Goal: Task Accomplishment & Management: Complete application form

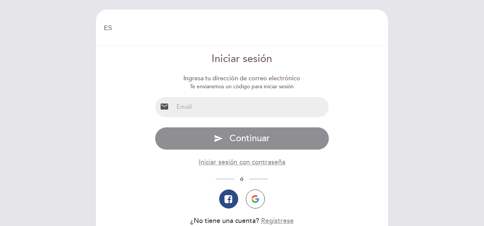
select select "es"
click at [237, 109] on input "email" at bounding box center [252, 107] width 156 height 20
type input "[EMAIL_ADDRESS][DOMAIN_NAME]"
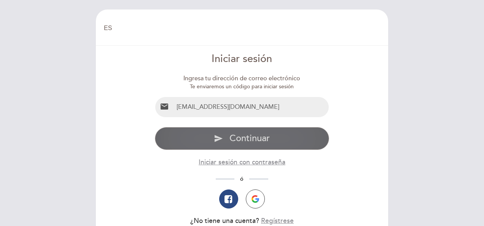
click at [267, 138] on span "Continuar" at bounding box center [250, 138] width 40 height 11
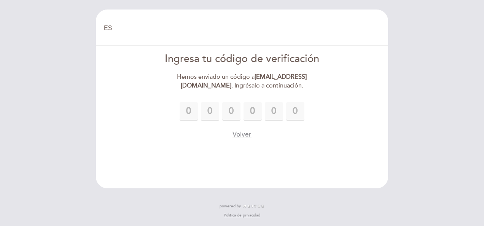
type input "3"
type input "9"
type input "7"
type input "9"
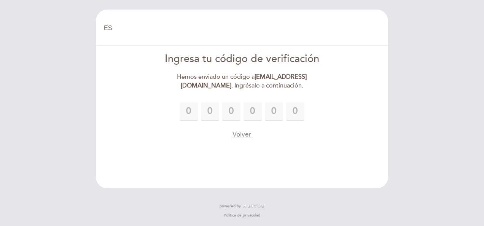
type input "0"
click at [240, 135] on button "Volver" at bounding box center [242, 135] width 19 height 10
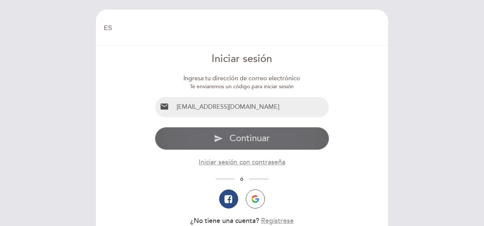
click at [276, 134] on button "send Continuar" at bounding box center [242, 138] width 175 height 23
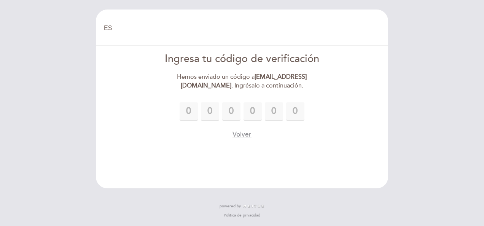
type input "3"
type input "9"
type input "7"
type input "9"
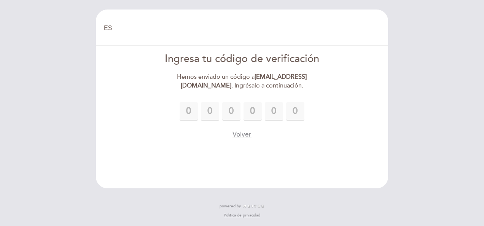
type input "0"
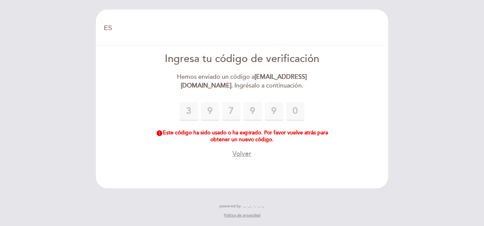
click at [178, 104] on div "3 9 7 9 9 0" at bounding box center [242, 111] width 175 height 18
click at [240, 152] on button "Volver" at bounding box center [242, 154] width 19 height 10
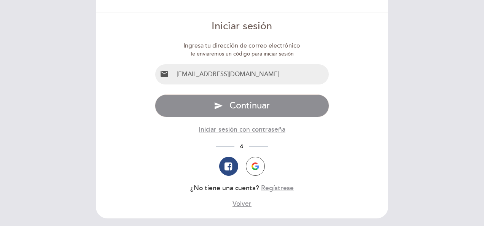
scroll to position [62, 0]
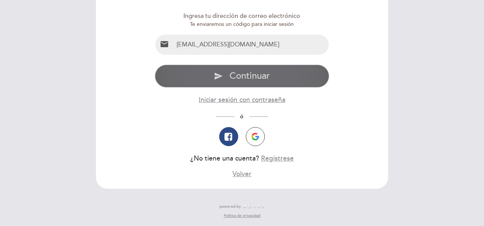
click at [252, 75] on span "Continuar" at bounding box center [250, 75] width 40 height 11
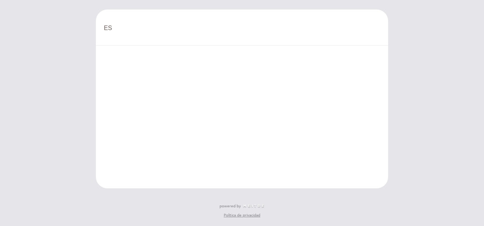
scroll to position [0, 0]
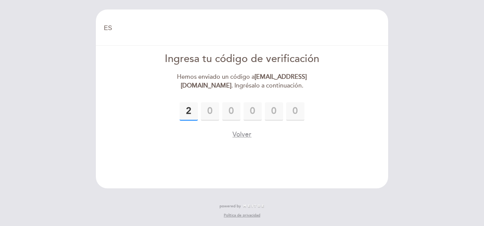
type input "2"
type input "3"
type input "4"
type input "9"
type input "0"
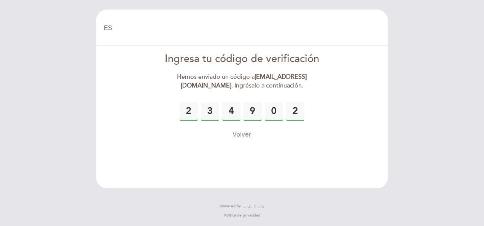
type input "2"
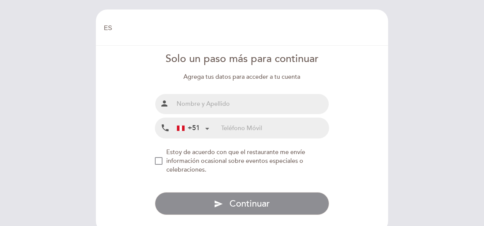
click at [260, 104] on input "text" at bounding box center [252, 104] width 156 height 20
type input "[PERSON_NAME]"
click at [245, 132] on input "tel" at bounding box center [275, 128] width 108 height 20
paste input "[PHONE_NUMBER]"
click at [158, 163] on div "NEW_MODAL_AGREE_RESTAURANT_SEND_OCCASIONAL_INFO" at bounding box center [159, 161] width 8 height 8
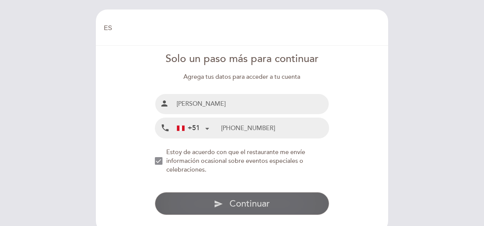
click at [247, 197] on button "send Continuar" at bounding box center [242, 203] width 175 height 23
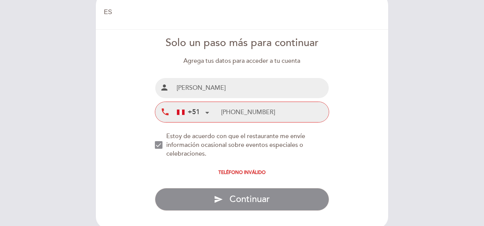
scroll to position [38, 0]
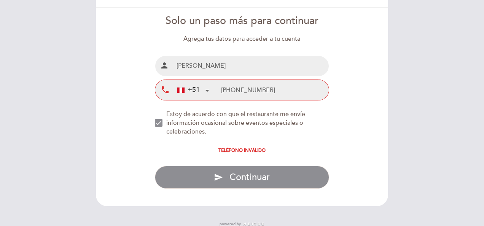
click at [233, 89] on input "[PHONE_NUMBER]" at bounding box center [275, 90] width 108 height 20
type input "989 220 432"
click at [198, 88] on div "+98" at bounding box center [188, 90] width 23 height 10
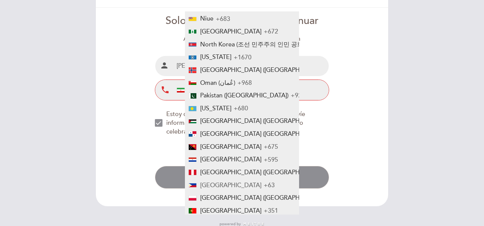
scroll to position [2072, 0]
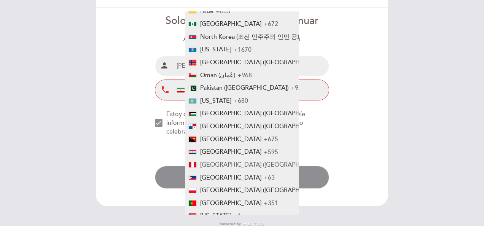
click at [207, 167] on span "[GEOGRAPHIC_DATA] ([GEOGRAPHIC_DATA])" at bounding box center [263, 165] width 127 height 8
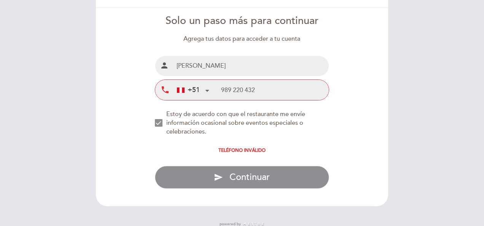
click at [161, 123] on div "NEW_MODAL_AGREE_RESTAURANT_SEND_OCCASIONAL_INFO" at bounding box center [159, 123] width 8 height 8
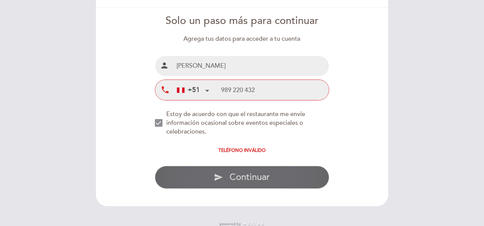
click at [248, 181] on span "Continuar" at bounding box center [250, 177] width 40 height 11
